Goal: Task Accomplishment & Management: Manage account settings

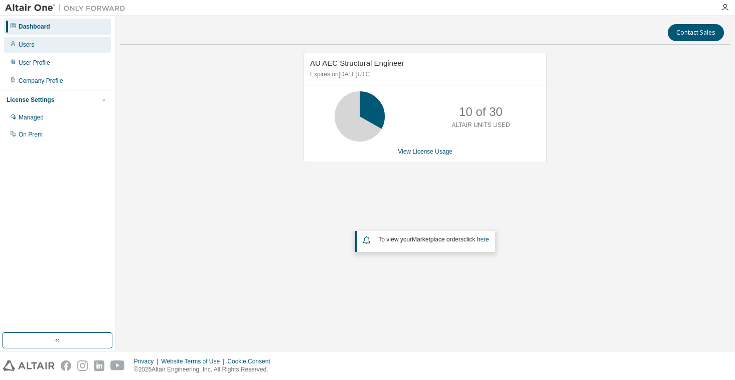
click at [32, 47] on div "Users" at bounding box center [27, 45] width 16 height 8
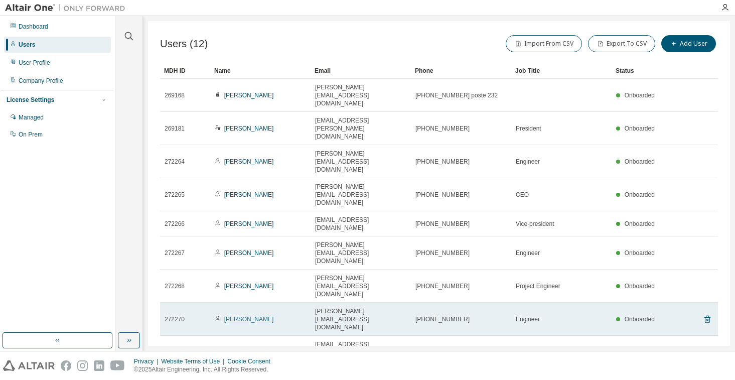
click at [242, 316] on link "Sujay Patel" at bounding box center [249, 319] width 50 height 7
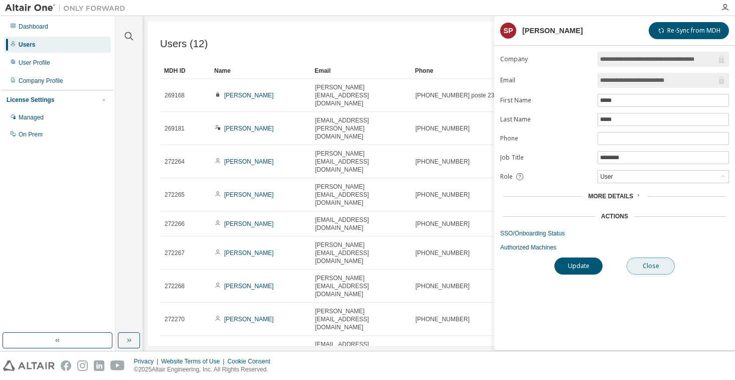
click at [642, 260] on button "Close" at bounding box center [651, 266] width 48 height 17
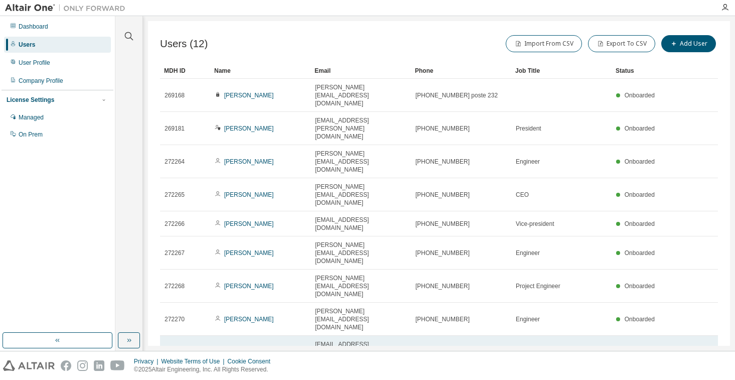
click at [241, 349] on link "Shivangi Patel" at bounding box center [249, 352] width 50 height 7
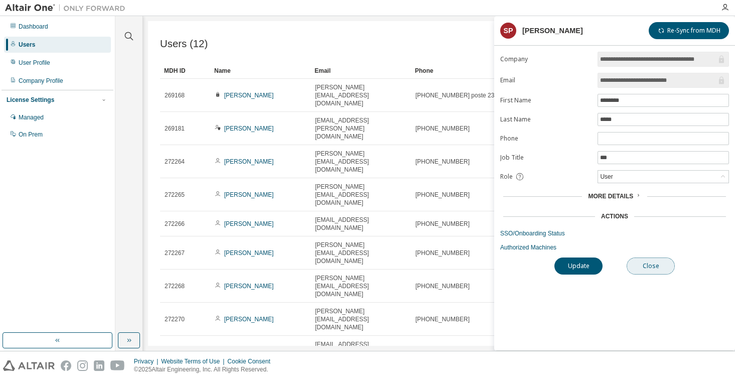
click at [646, 262] on button "Close" at bounding box center [651, 266] width 48 height 17
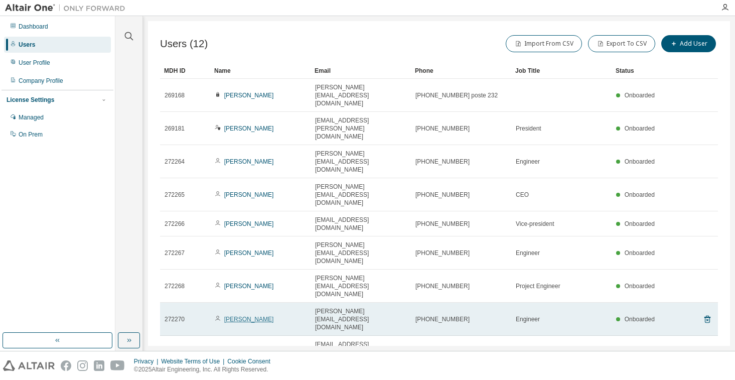
click at [232, 316] on link "Sujay Patel" at bounding box center [249, 319] width 50 height 7
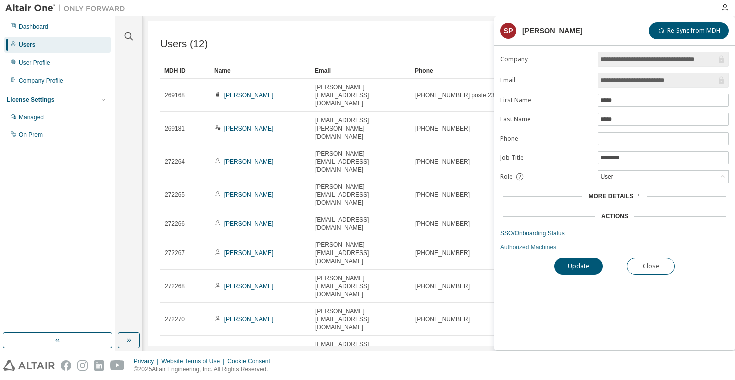
click at [516, 245] on link "Authorized Machines" at bounding box center [614, 247] width 229 height 8
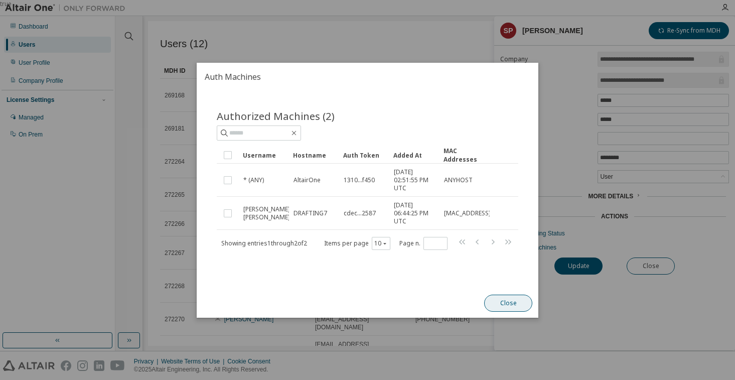
click at [493, 304] on button "Close" at bounding box center [508, 303] width 48 height 17
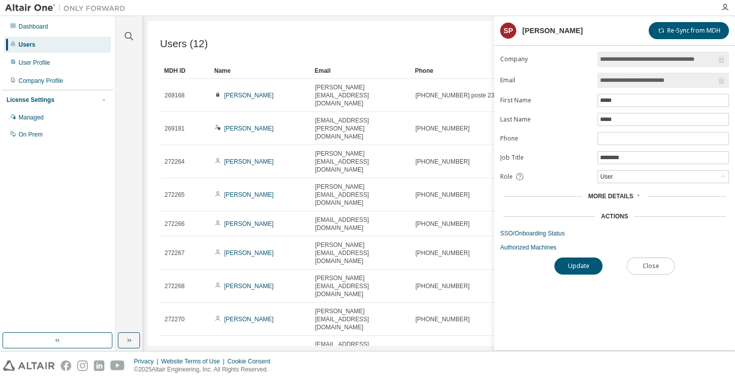
click at [638, 268] on button "Close" at bounding box center [651, 266] width 48 height 17
